Goal: Check status

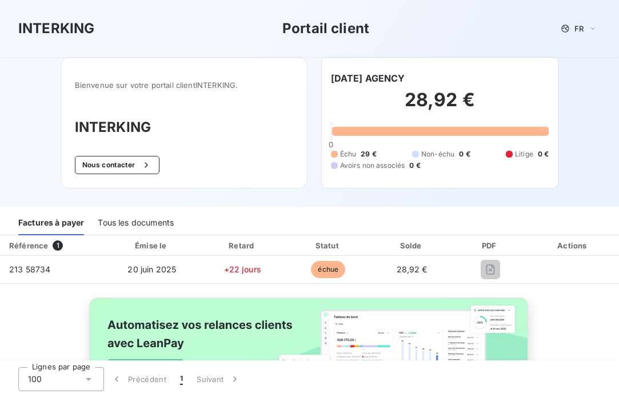
scroll to position [21, 0]
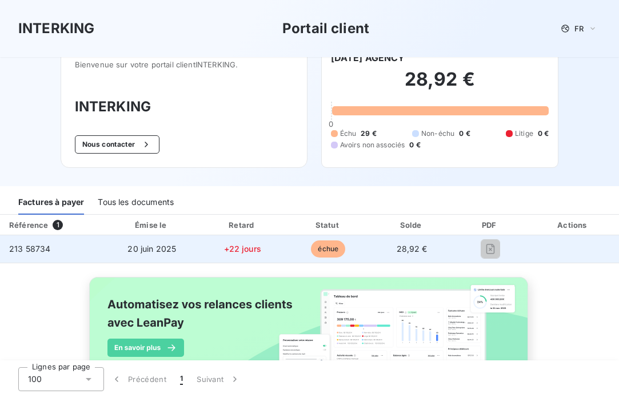
click at [442, 251] on td "28,92 €" at bounding box center [411, 248] width 82 height 27
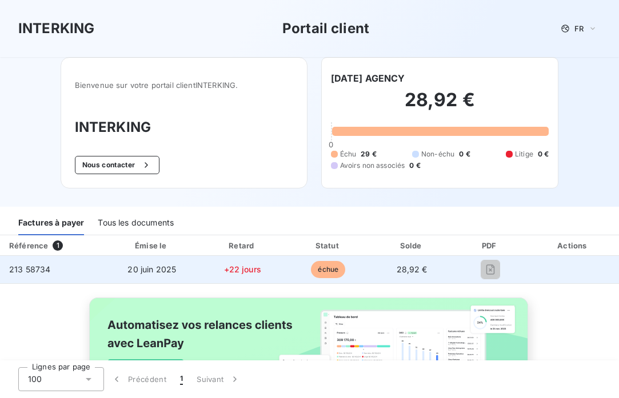
scroll to position [76, 0]
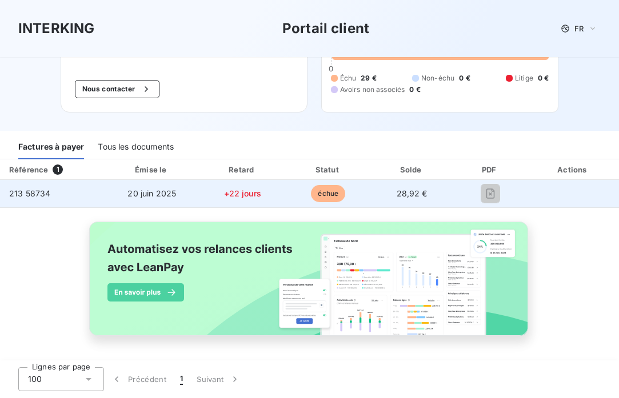
click at [387, 193] on td "28,92 €" at bounding box center [411, 193] width 82 height 27
click at [331, 189] on span "échue" at bounding box center [328, 193] width 34 height 17
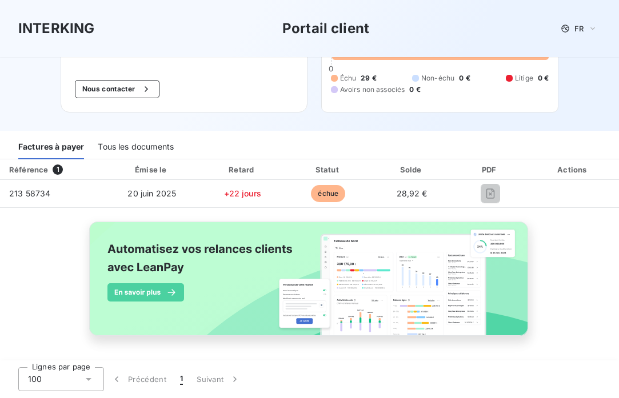
click at [170, 207] on table "Référence 1 Émise le Retard Statut Solde PDF Actions 213 58734 20 juin 2025 +22…" at bounding box center [309, 183] width 619 height 49
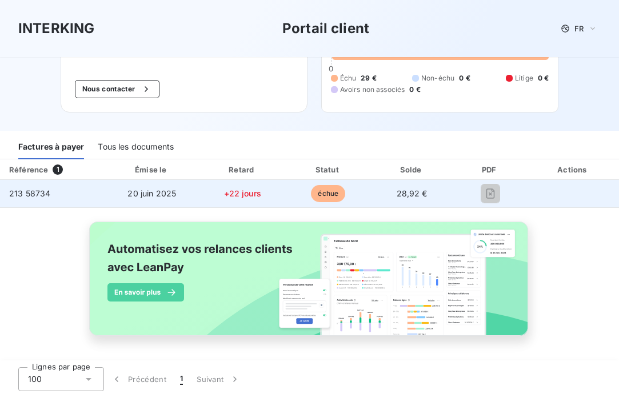
click at [167, 189] on span "20 juin 2025" at bounding box center [151, 194] width 49 height 10
click at [124, 193] on td "20 juin 2025" at bounding box center [152, 193] width 94 height 27
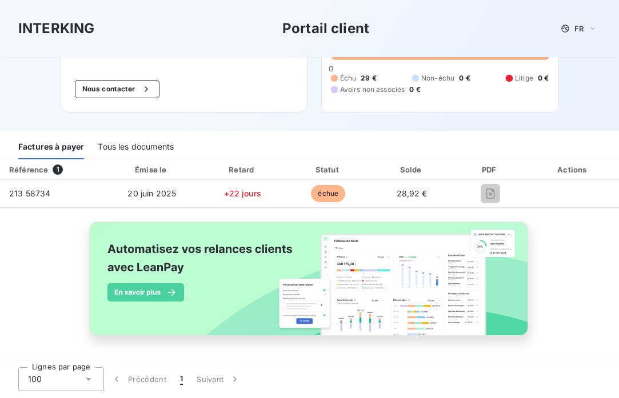
click at [51, 172] on div "Référence 1" at bounding box center [52, 169] width 100 height 11
click at [133, 144] on div "Tous les documents" at bounding box center [136, 147] width 76 height 24
